Goal: Transaction & Acquisition: Purchase product/service

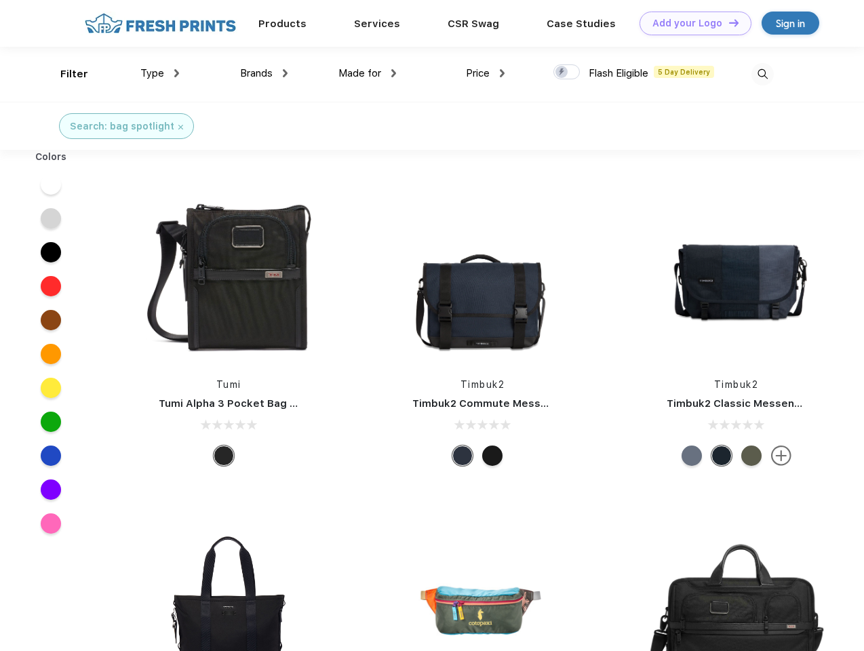
scroll to position [1, 0]
click at [690, 23] on link "Add your Logo Design Tool" at bounding box center [695, 24] width 112 height 24
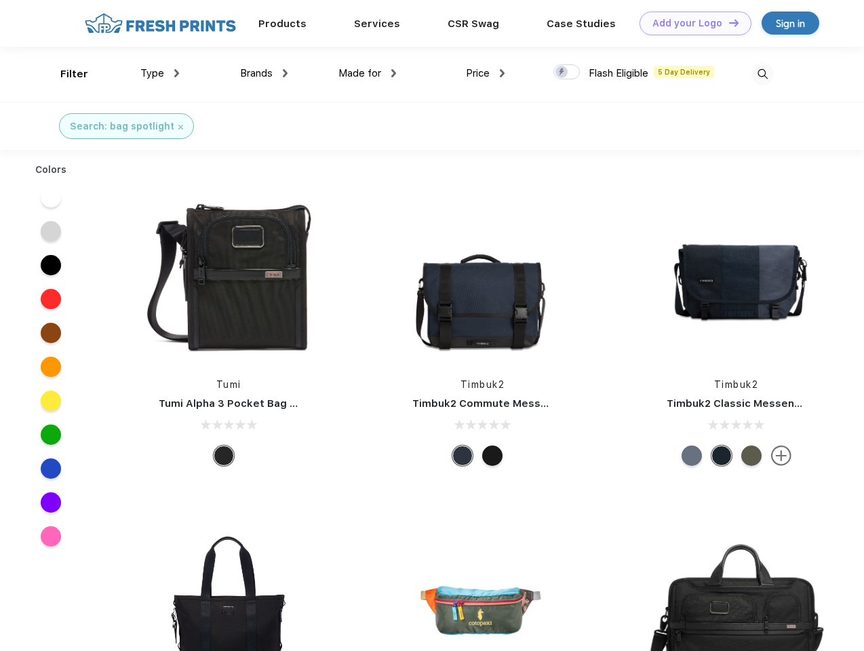
click at [0, 0] on div "Design Tool" at bounding box center [0, 0] width 0 height 0
click at [727, 22] on link "Add your Logo Design Tool" at bounding box center [695, 24] width 112 height 24
click at [65, 74] on div "Filter" at bounding box center [74, 74] width 28 height 16
click at [160, 73] on span "Type" at bounding box center [152, 73] width 24 height 12
click at [264, 73] on span "Brands" at bounding box center [256, 73] width 33 height 12
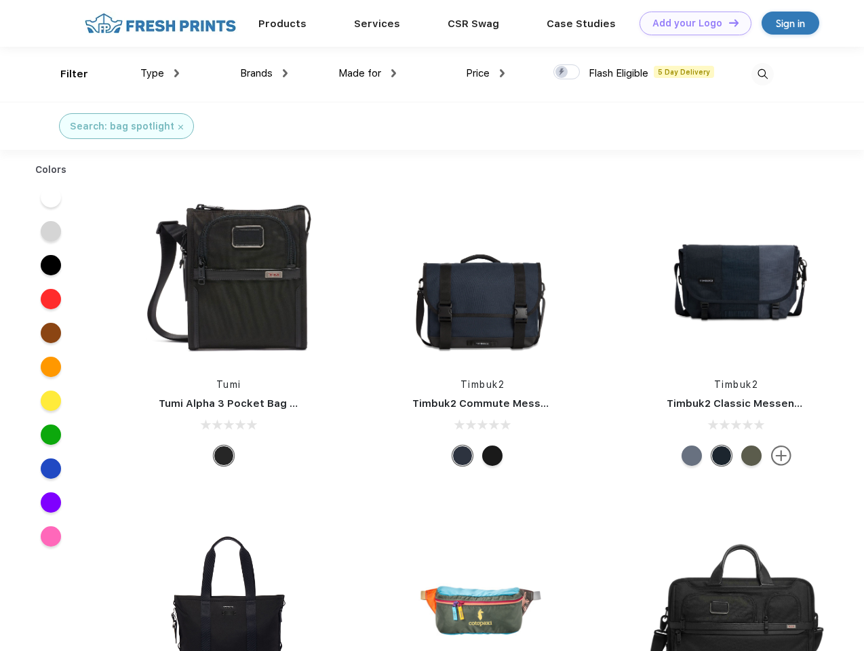
click at [367, 73] on span "Made for" at bounding box center [359, 73] width 43 height 12
click at [485, 73] on span "Price" at bounding box center [478, 73] width 24 height 12
click at [567, 73] on div at bounding box center [566, 71] width 26 height 15
click at [562, 73] on input "checkbox" at bounding box center [557, 68] width 9 height 9
click at [762, 74] on img at bounding box center [762, 74] width 22 height 22
